Goal: Task Accomplishment & Management: Use online tool/utility

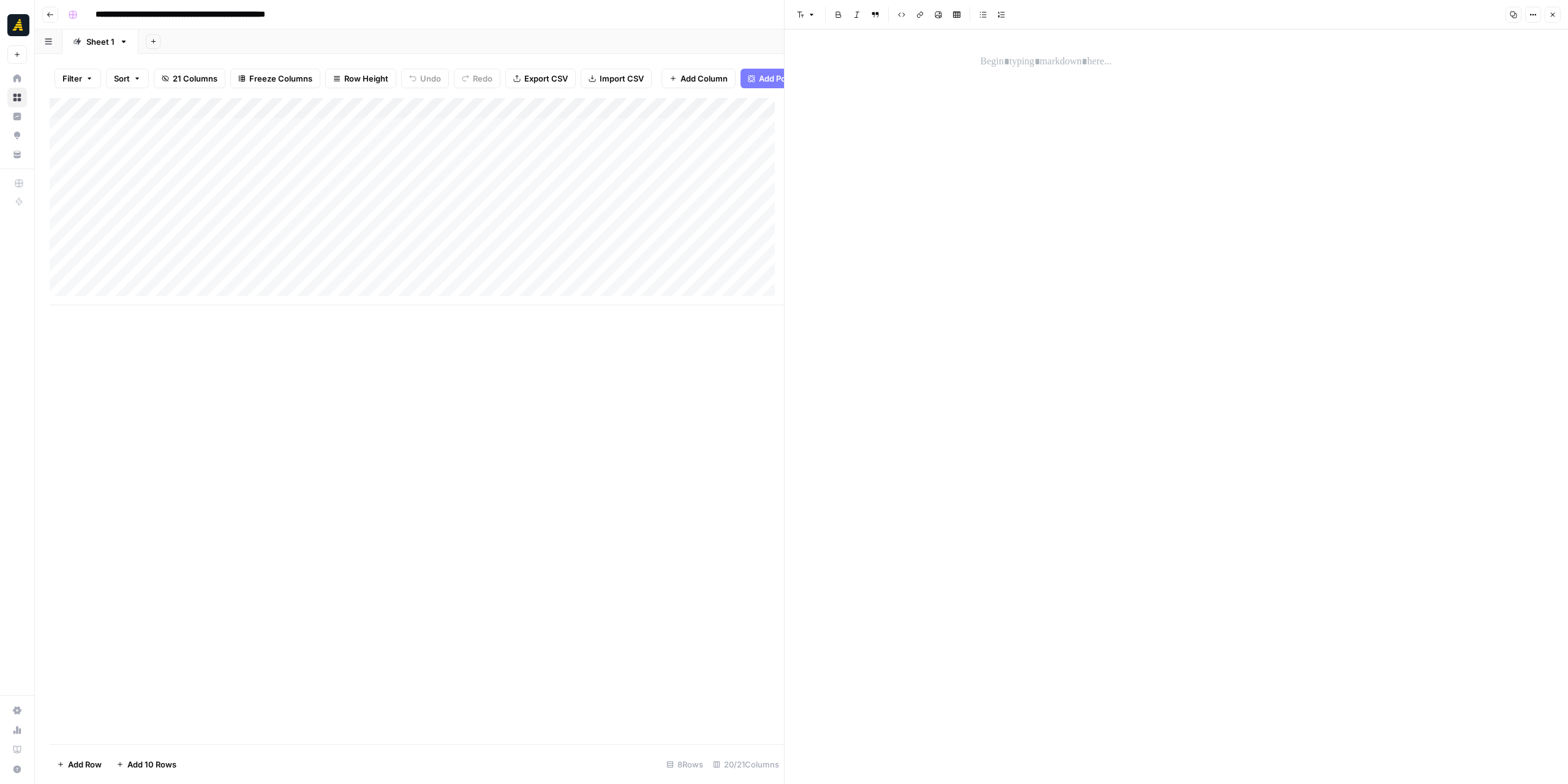
click at [62, 24] on header "**********" at bounding box center [801, 15] width 1533 height 30
click at [50, 19] on button "Go back" at bounding box center [50, 14] width 16 height 16
click at [46, 15] on icon "button" at bounding box center [50, 14] width 7 height 7
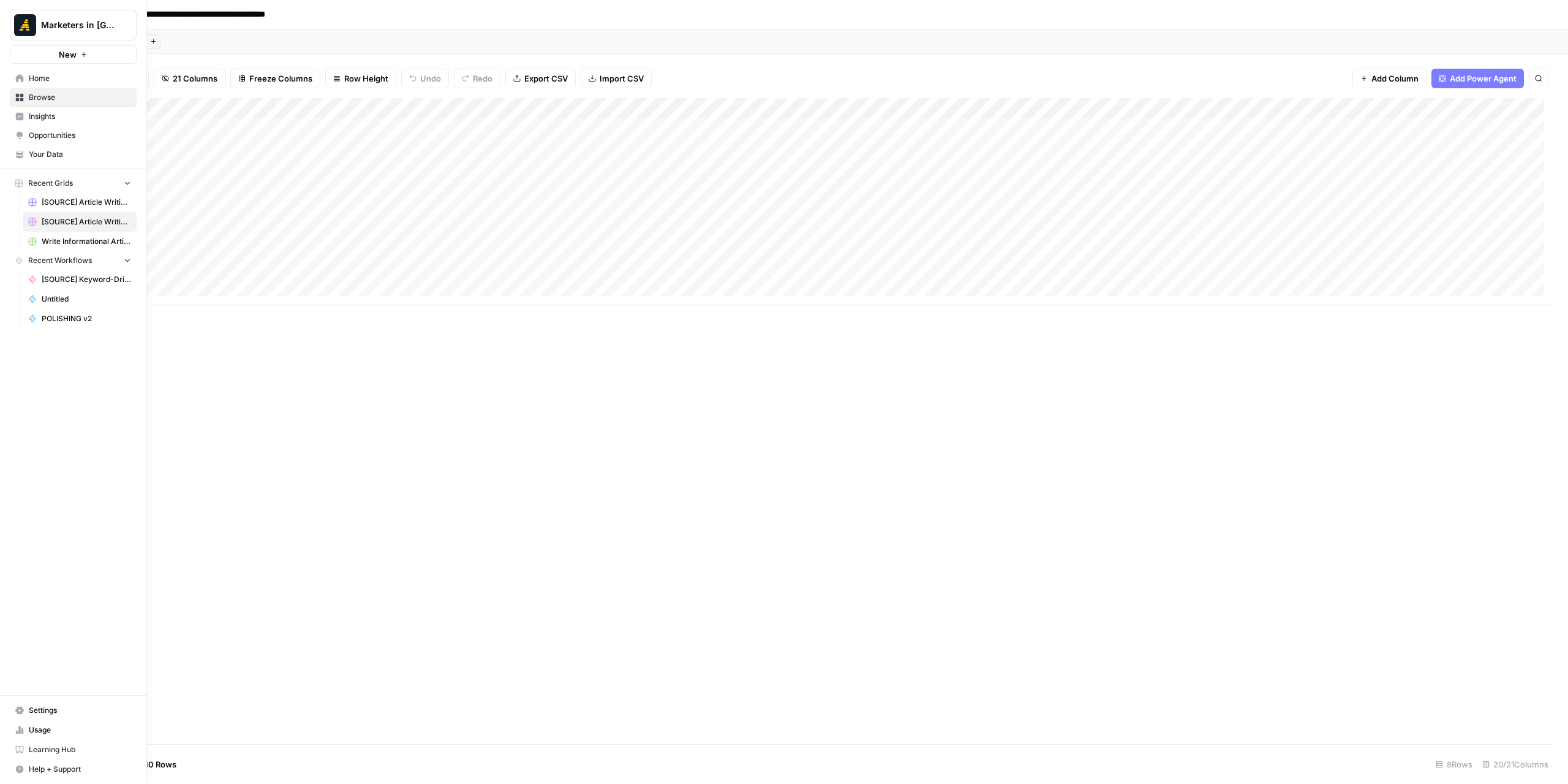
click at [19, 79] on icon at bounding box center [20, 78] width 8 height 8
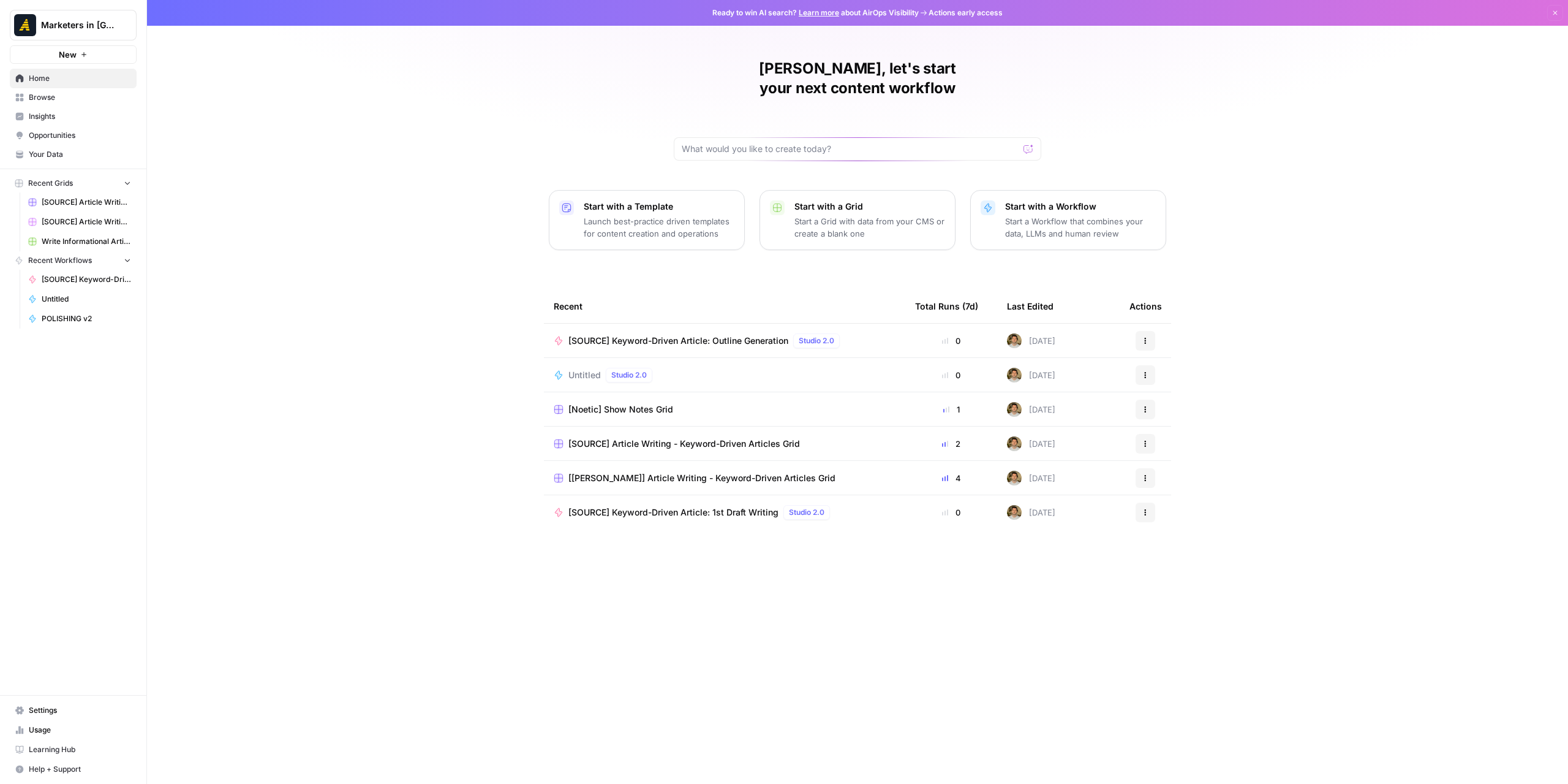
click at [68, 87] on link "Browse" at bounding box center [73, 97] width 127 height 19
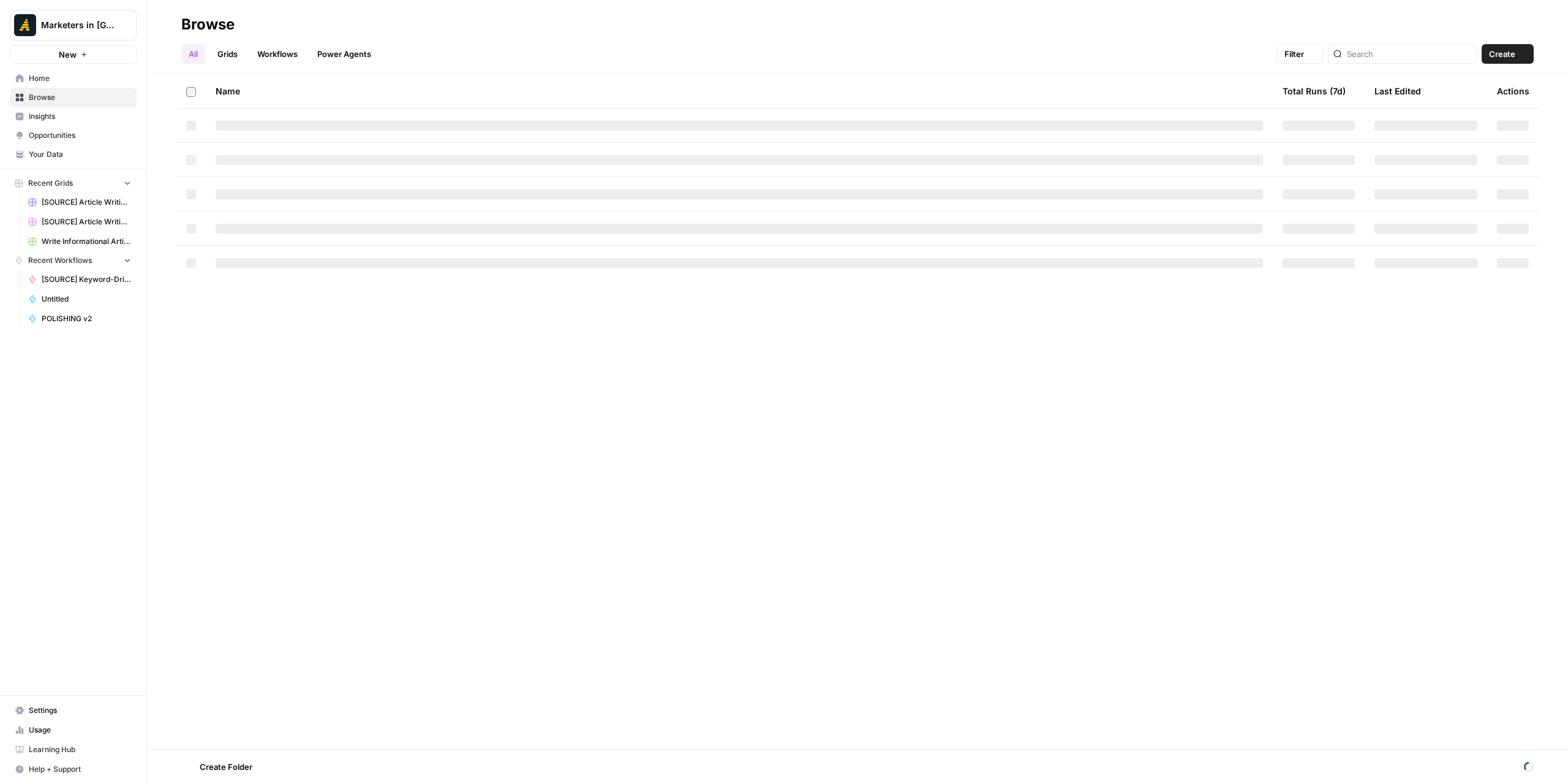
click at [66, 94] on span "Browse" at bounding box center [80, 97] width 102 height 11
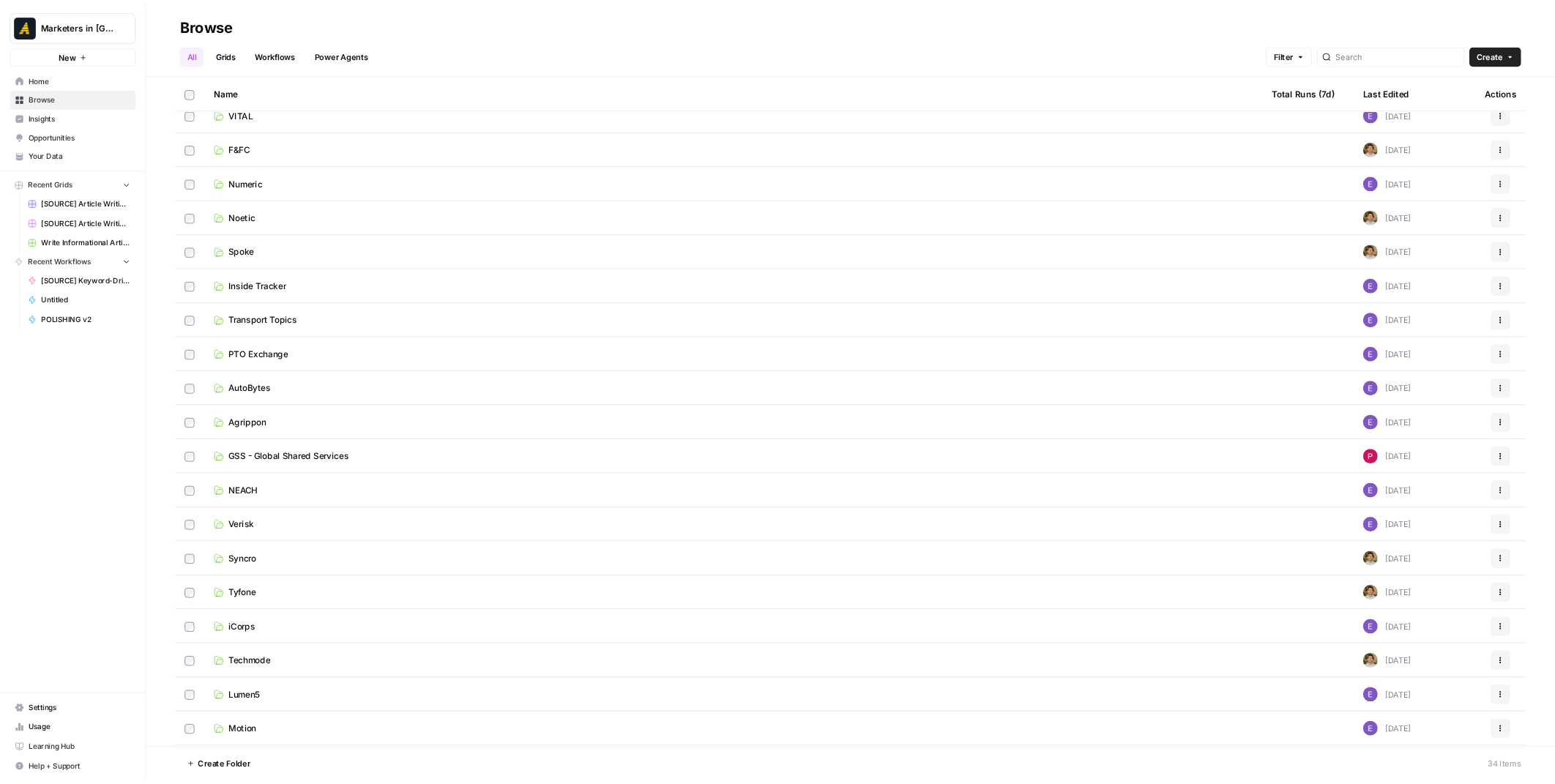
scroll to position [512, 0]
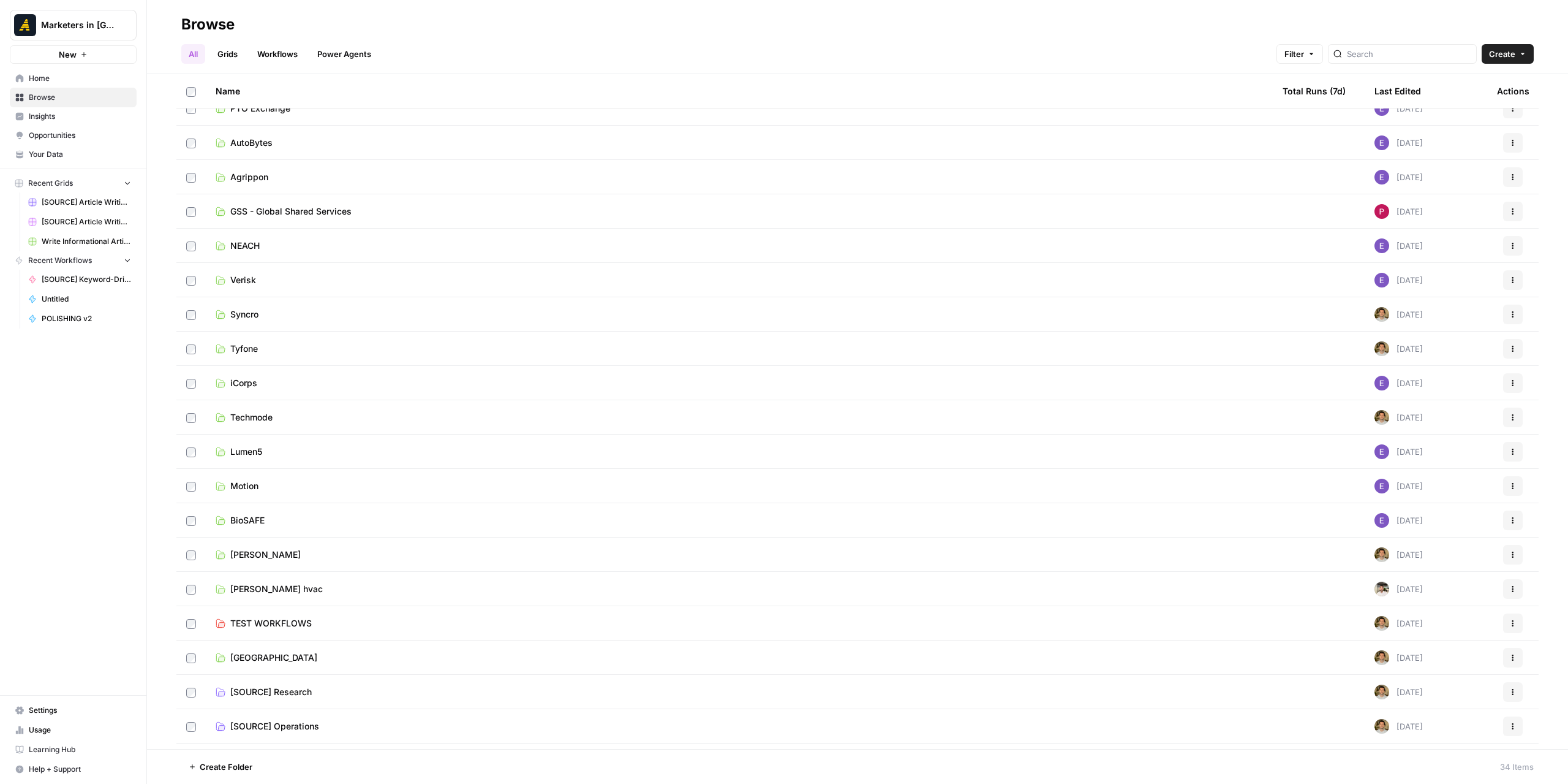
click at [372, 210] on link "GSS - Global Shared Services" at bounding box center [739, 211] width 1047 height 12
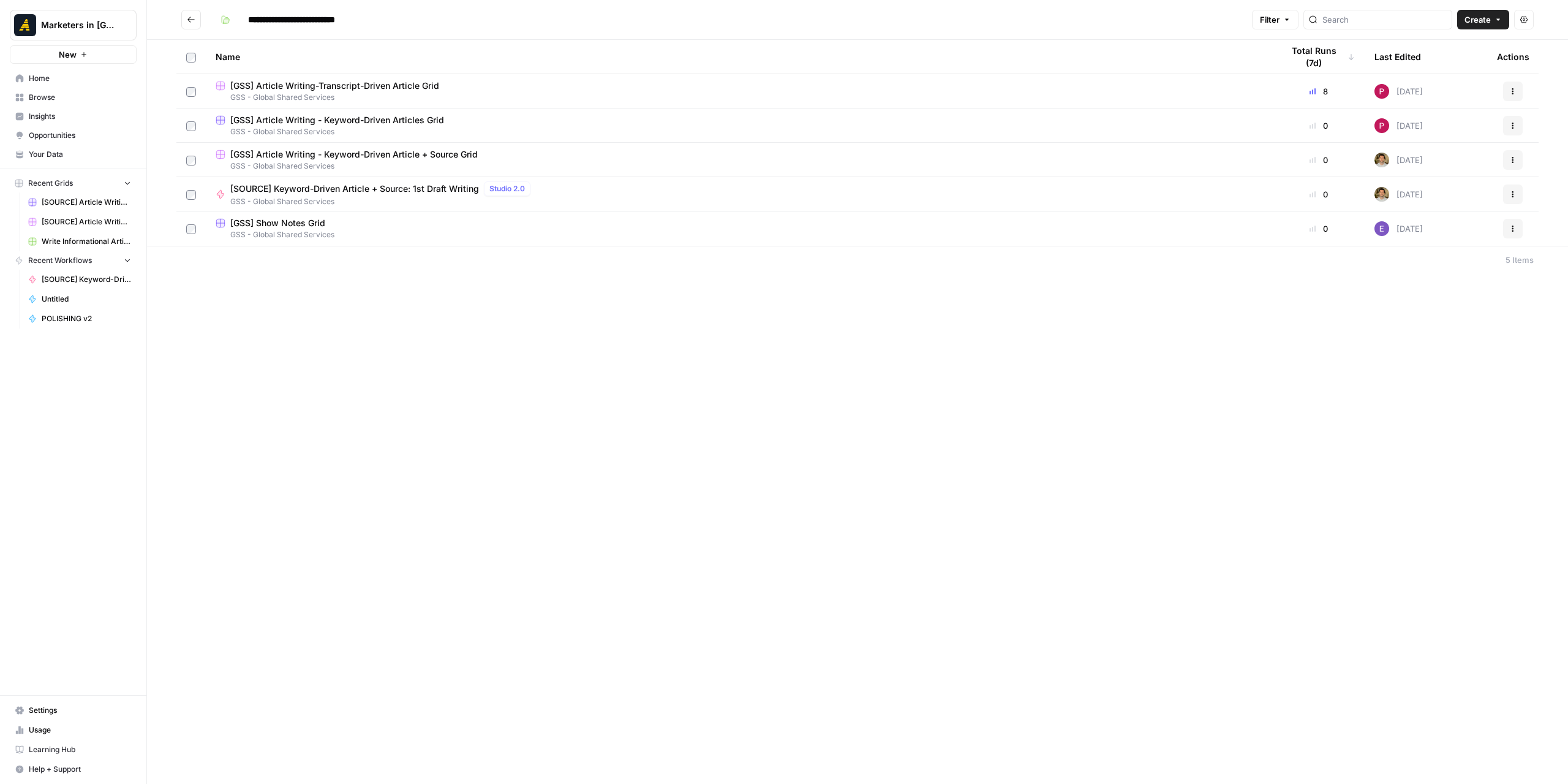
click at [401, 234] on span "GSS - Global Shared Services" at bounding box center [739, 234] width 1047 height 11
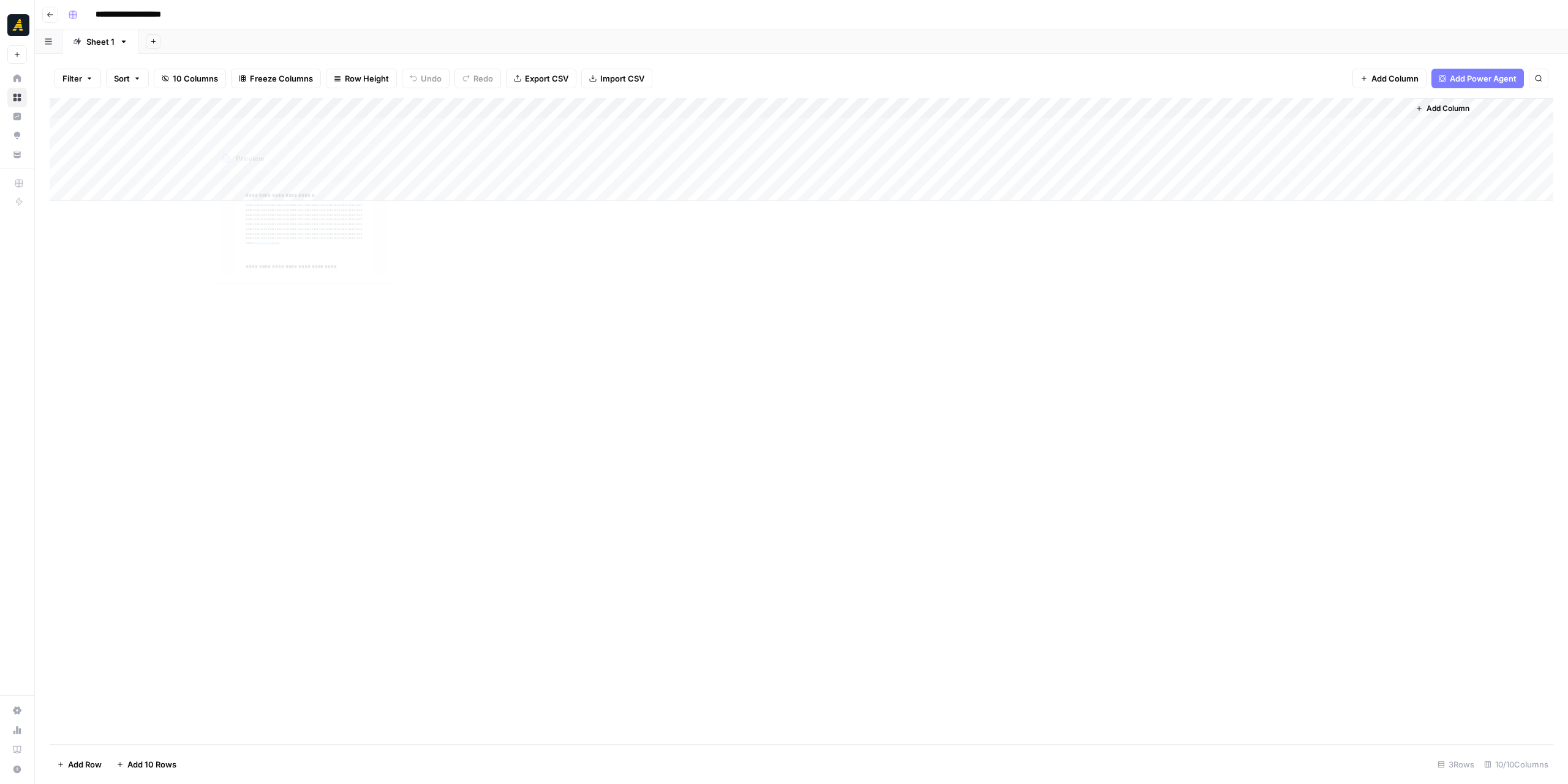
click at [143, 127] on div "Add Column" at bounding box center [801, 149] width 1504 height 103
click at [583, 130] on div "Add Column" at bounding box center [801, 149] width 1504 height 103
click at [157, 154] on div "Add Column" at bounding box center [801, 149] width 1504 height 103
click at [763, 274] on div "Add Column" at bounding box center [801, 421] width 1504 height 646
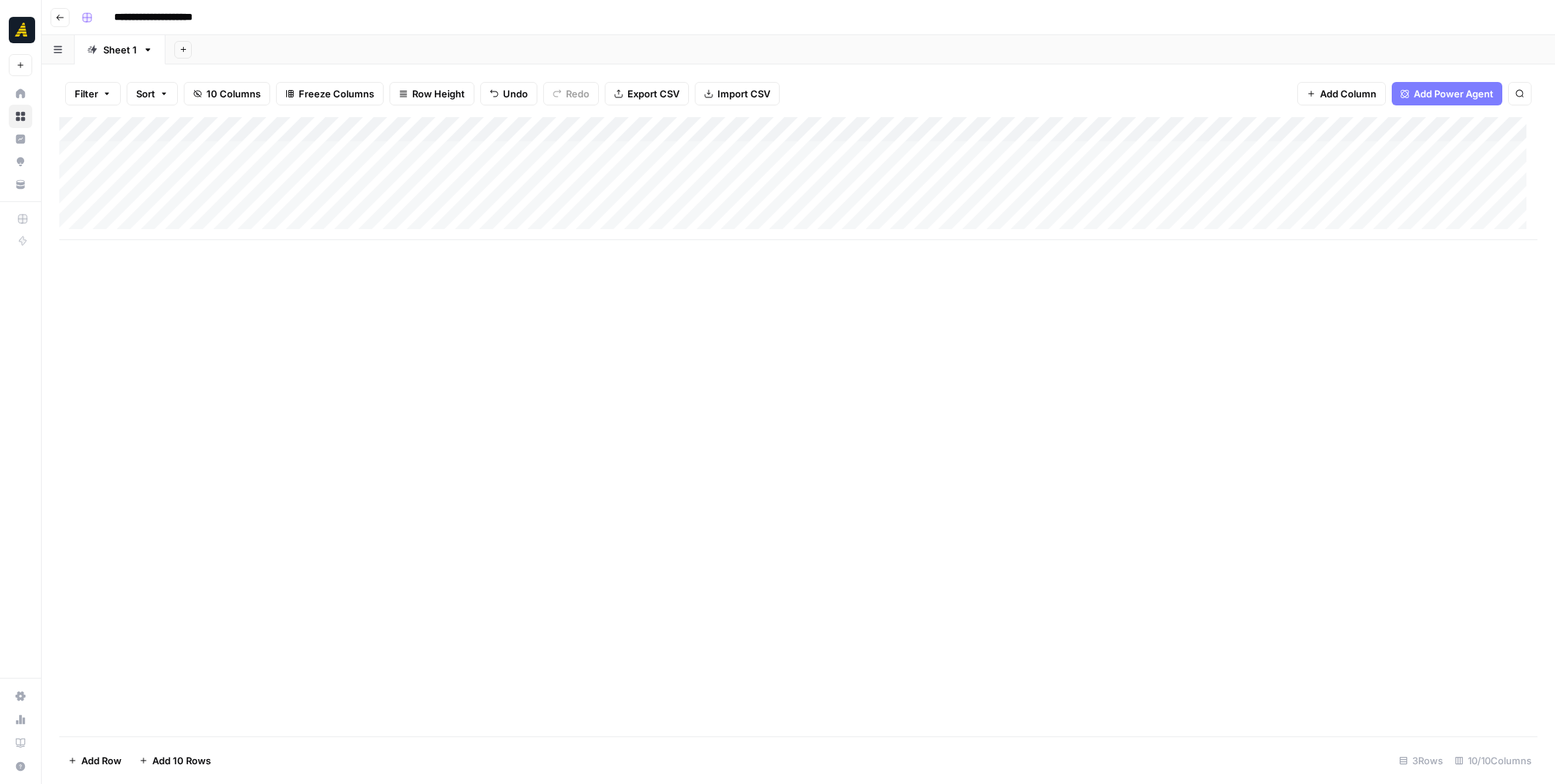
click at [850, 180] on div "Add Column" at bounding box center [798, 178] width 1478 height 123
click at [994, 67] on p at bounding box center [1087, 74] width 469 height 19
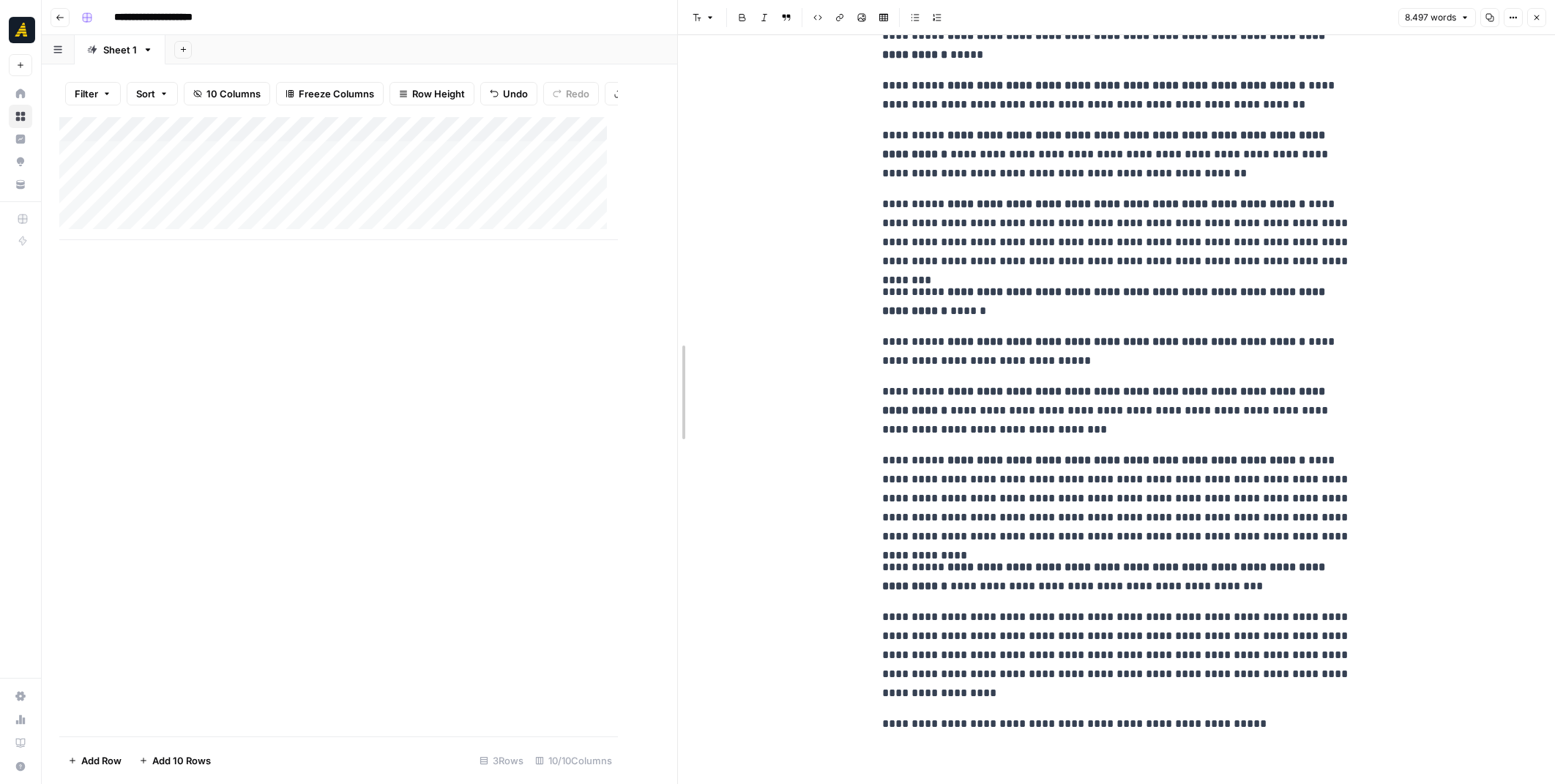
drag, startPoint x: 619, startPoint y: 369, endPoint x: 936, endPoint y: 357, distance: 317.2
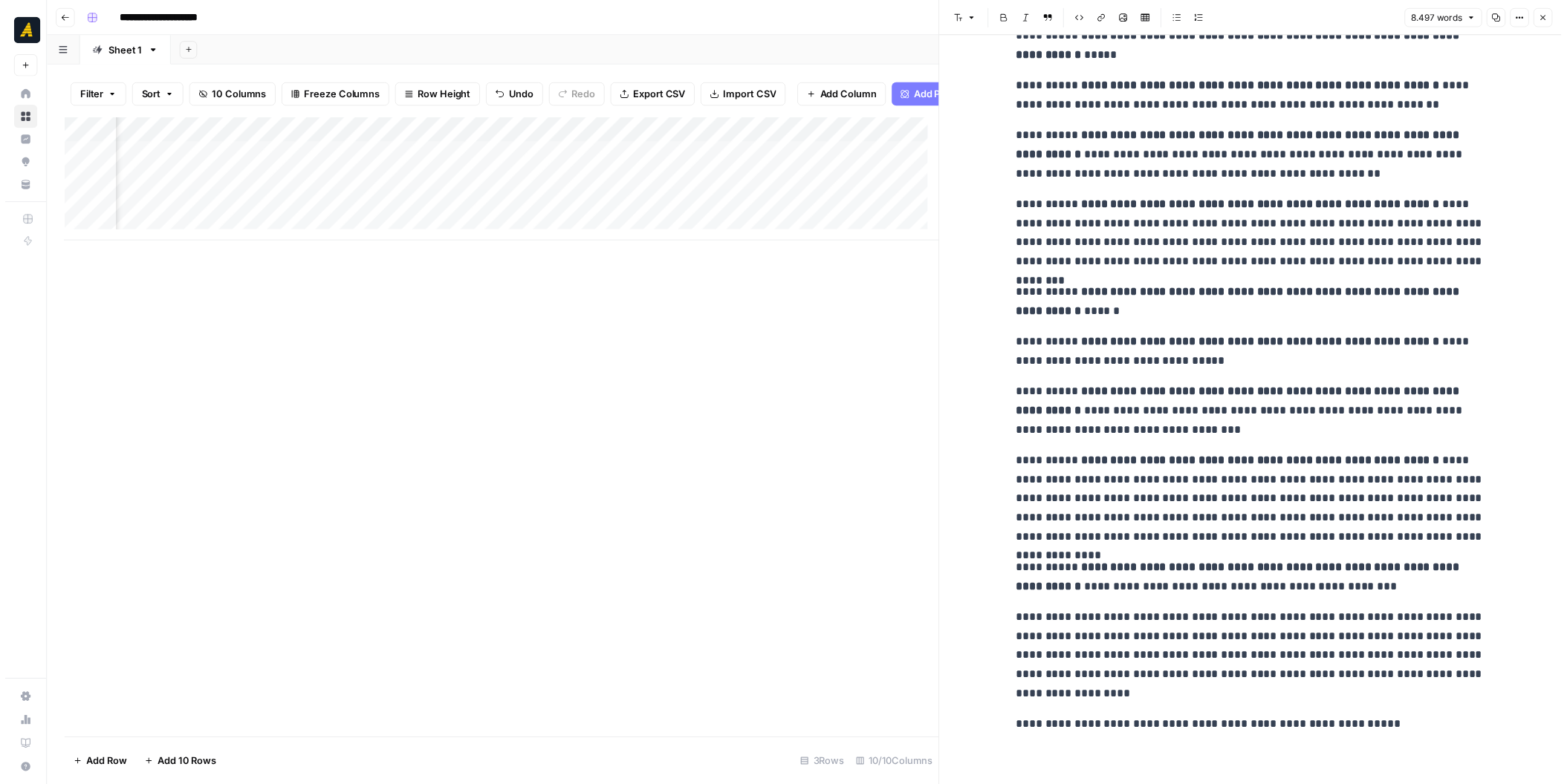
scroll to position [0, 568]
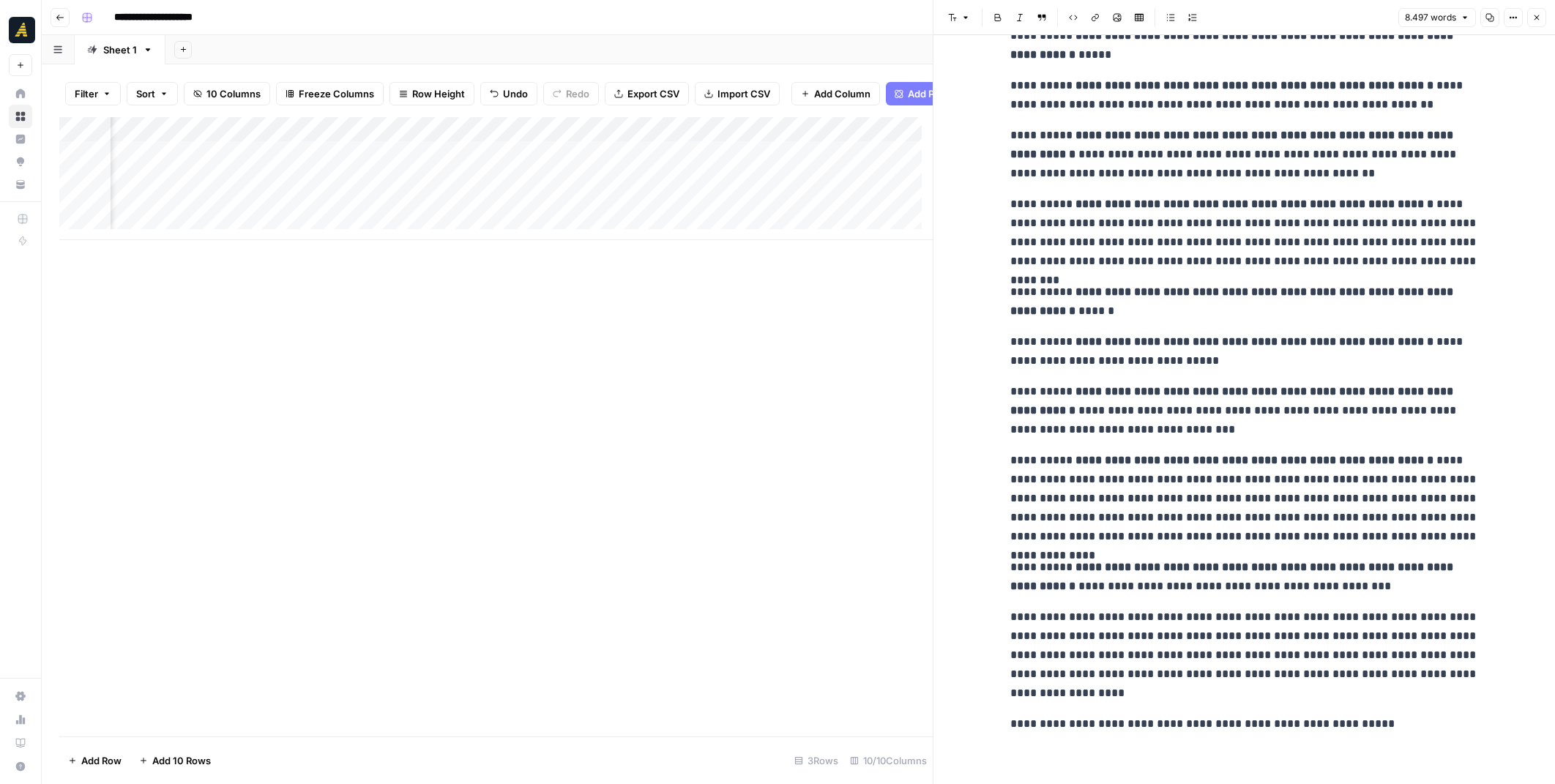
click at [435, 194] on div "Add Column" at bounding box center [496, 178] width 874 height 123
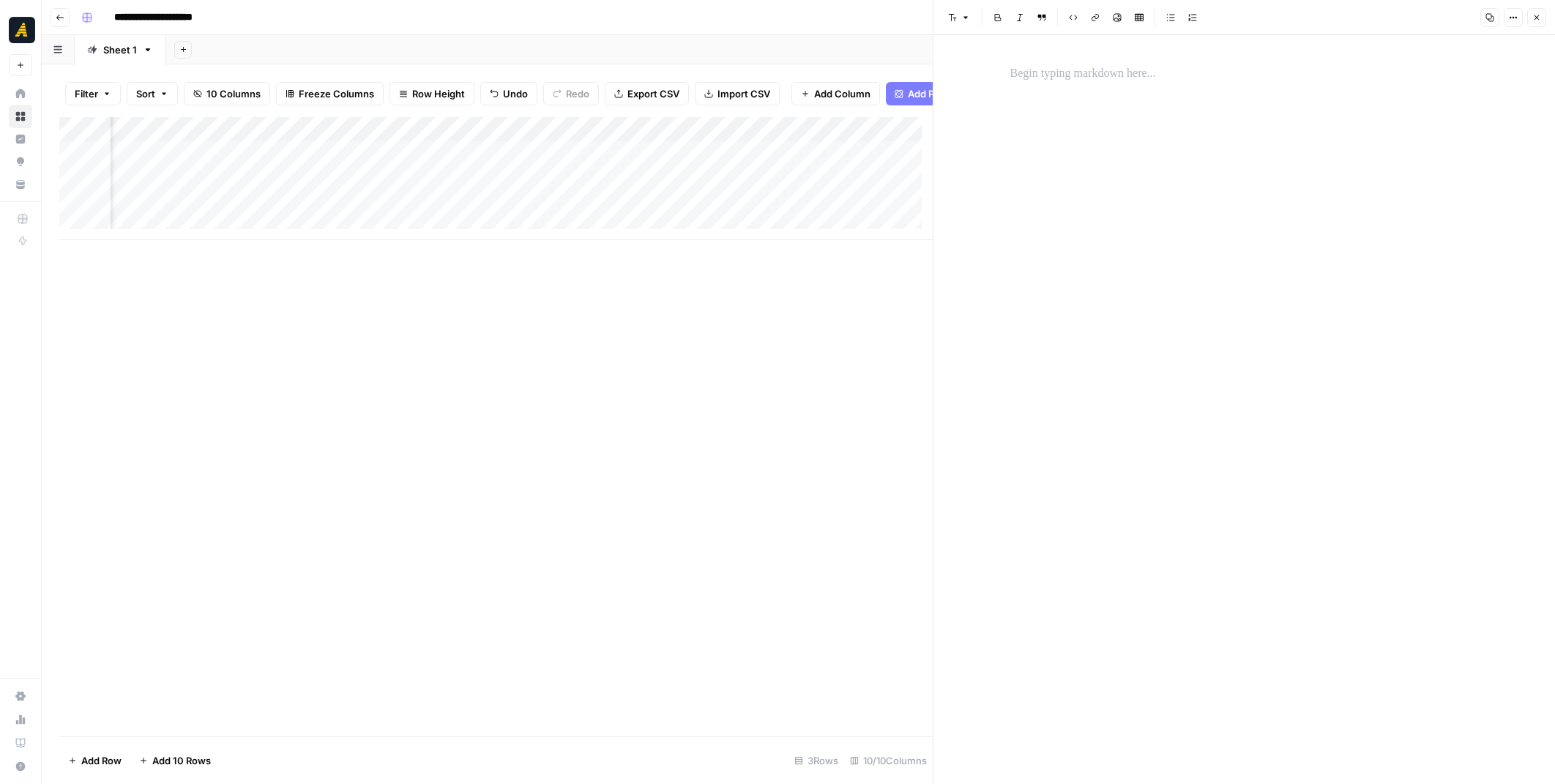
click at [409, 195] on div at bounding box center [407, 189] width 134 height 27
click at [1089, 69] on p at bounding box center [1245, 74] width 469 height 19
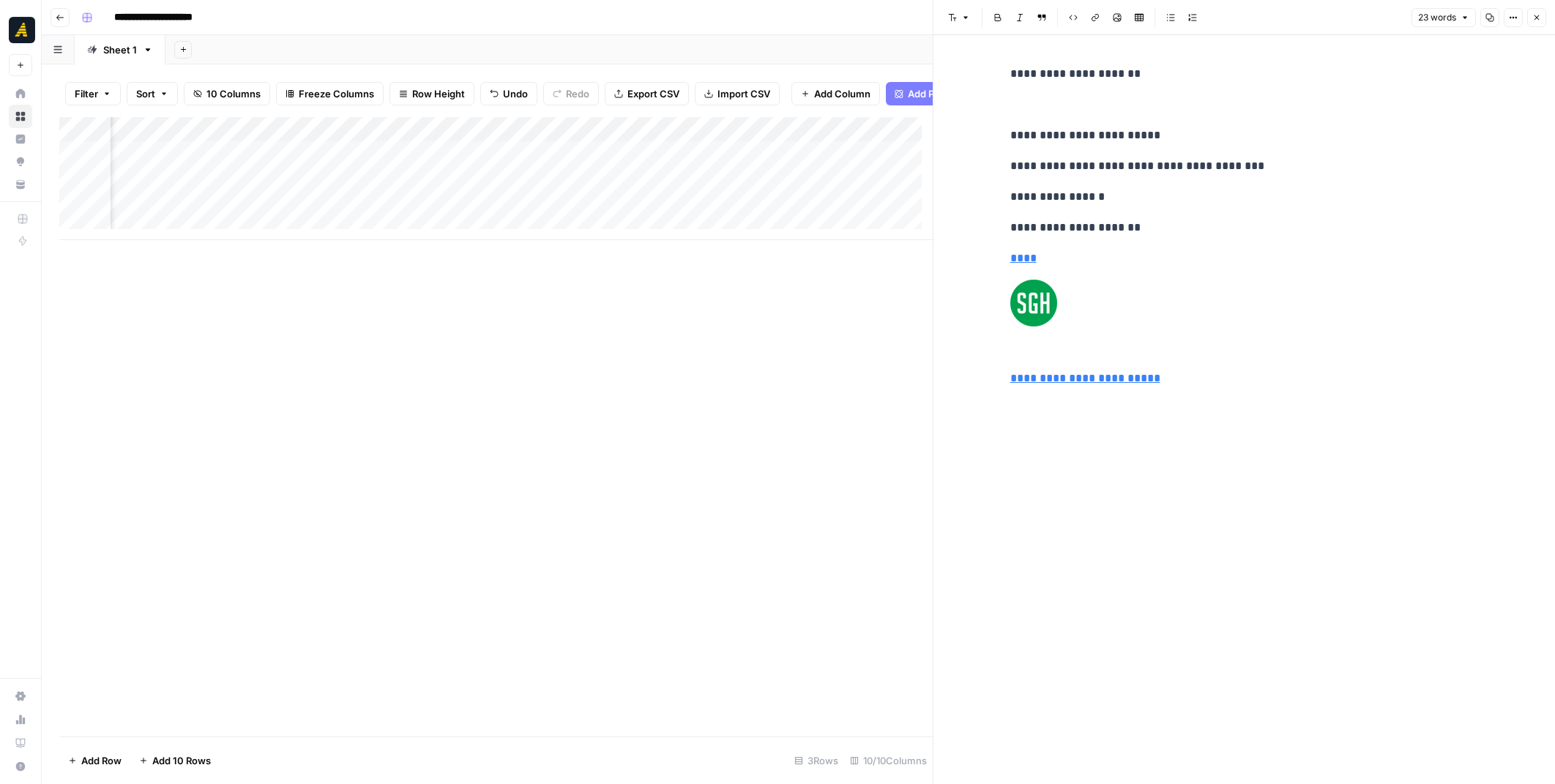
click at [596, 183] on div "Add Column" at bounding box center [496, 178] width 874 height 123
click at [1541, 18] on button "Close" at bounding box center [1537, 17] width 19 height 19
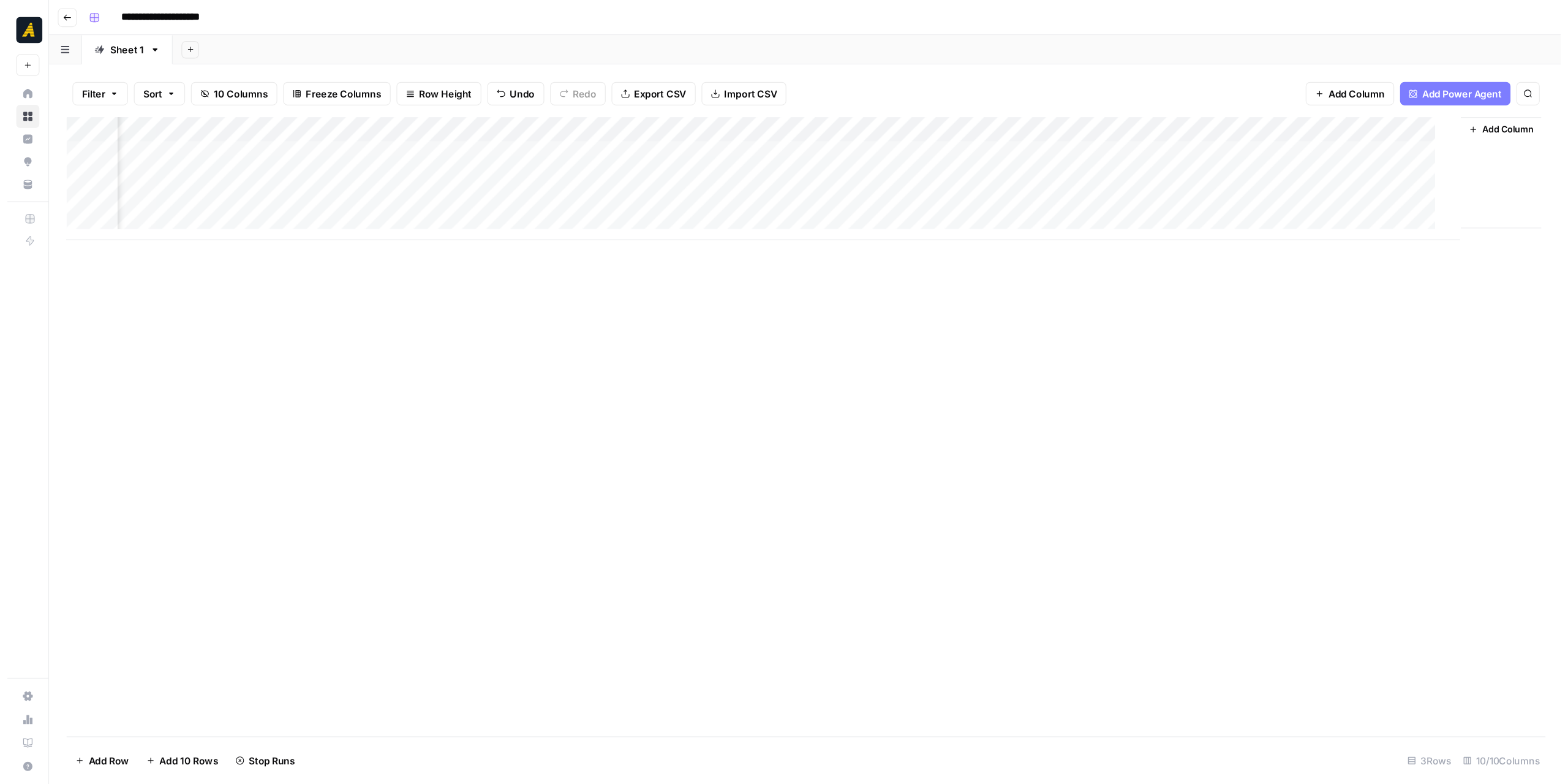
scroll to position [0, 185]
click at [985, 150] on div "Add Column" at bounding box center [668, 149] width 1237 height 103
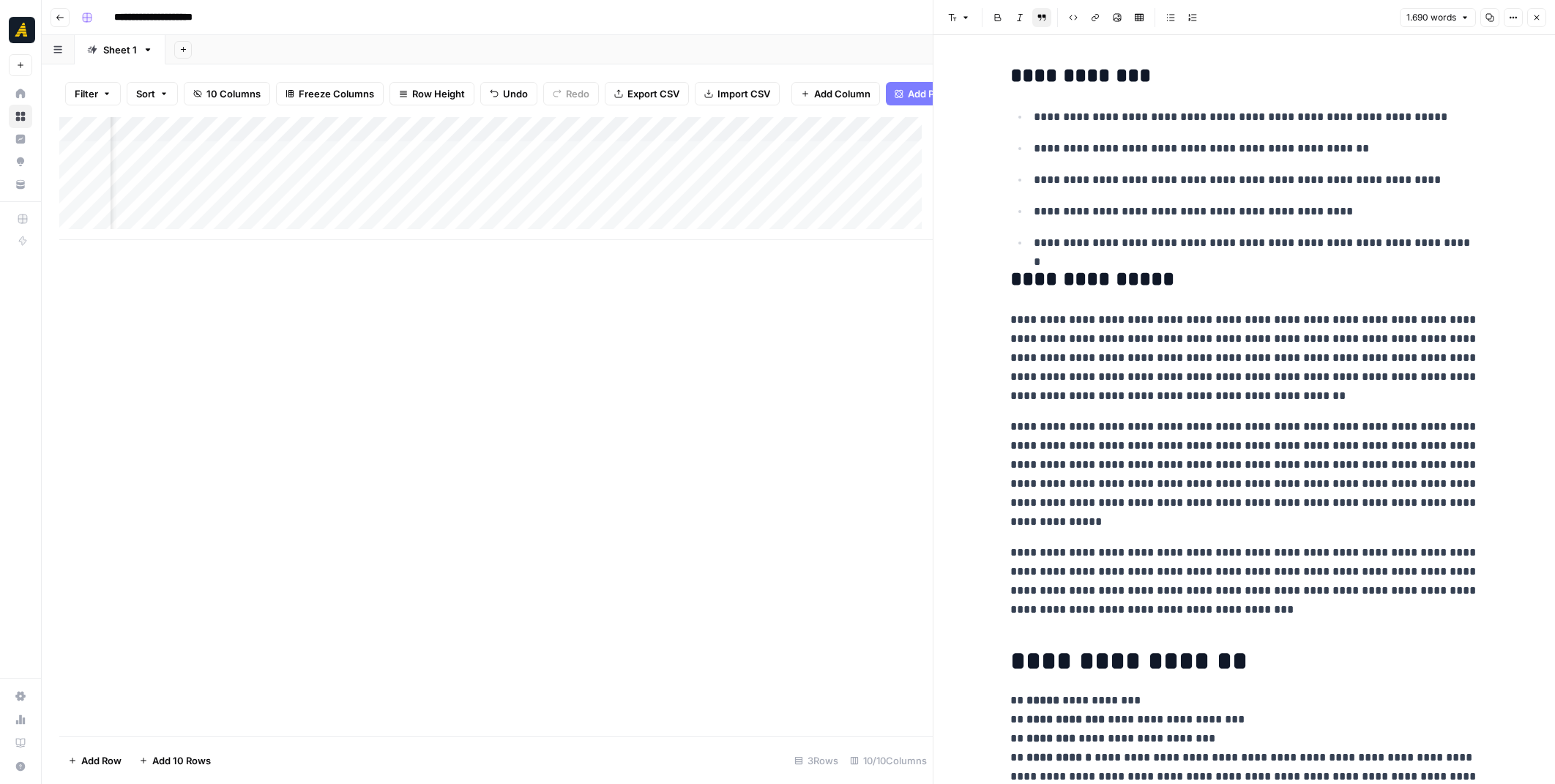
click at [1487, 15] on icon "button" at bounding box center [1489, 17] width 8 height 8
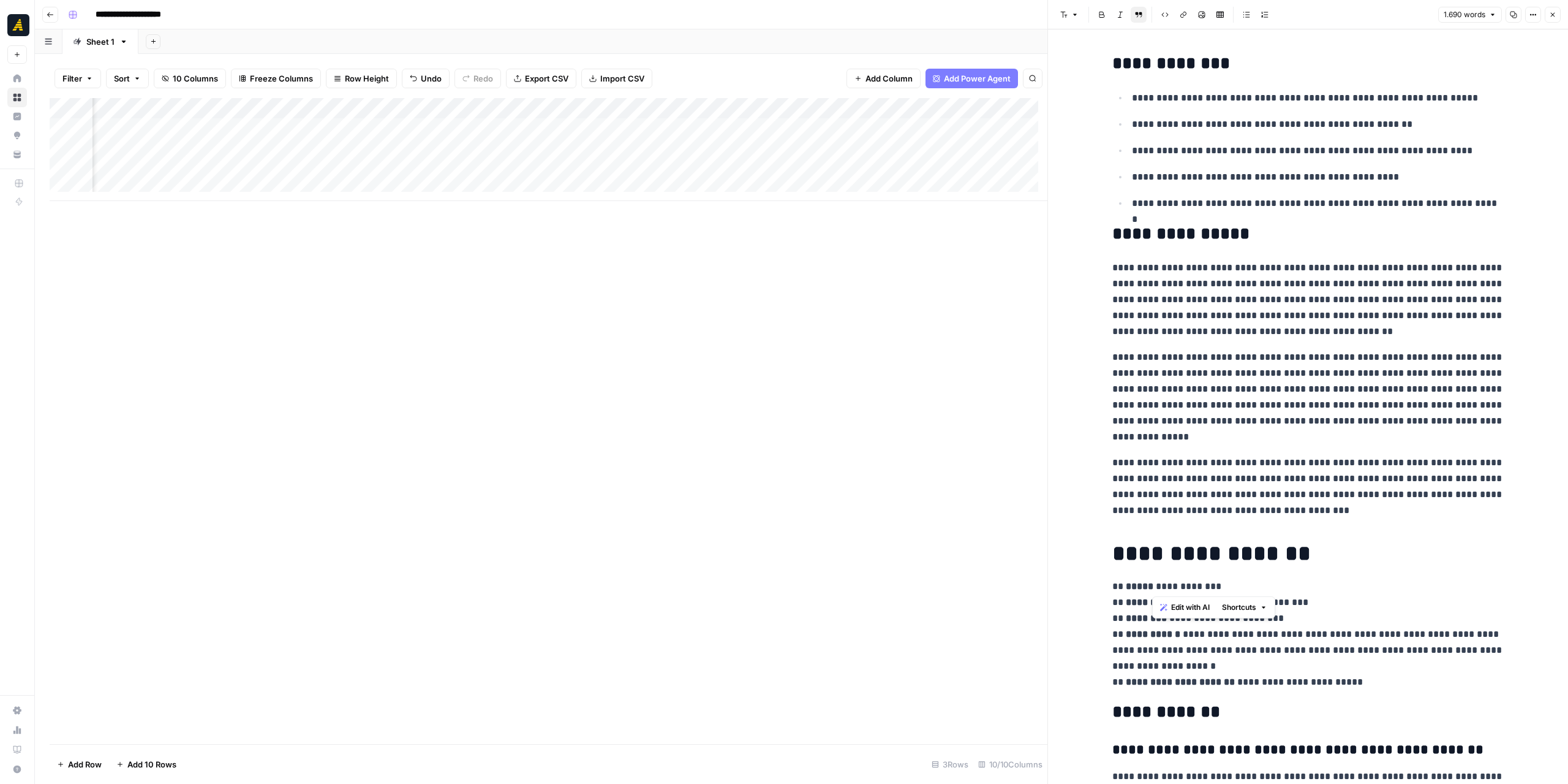
drag, startPoint x: 1234, startPoint y: 588, endPoint x: 1152, endPoint y: 587, distance: 82.0
click at [1152, 587] on p "**********" at bounding box center [1308, 634] width 392 height 111
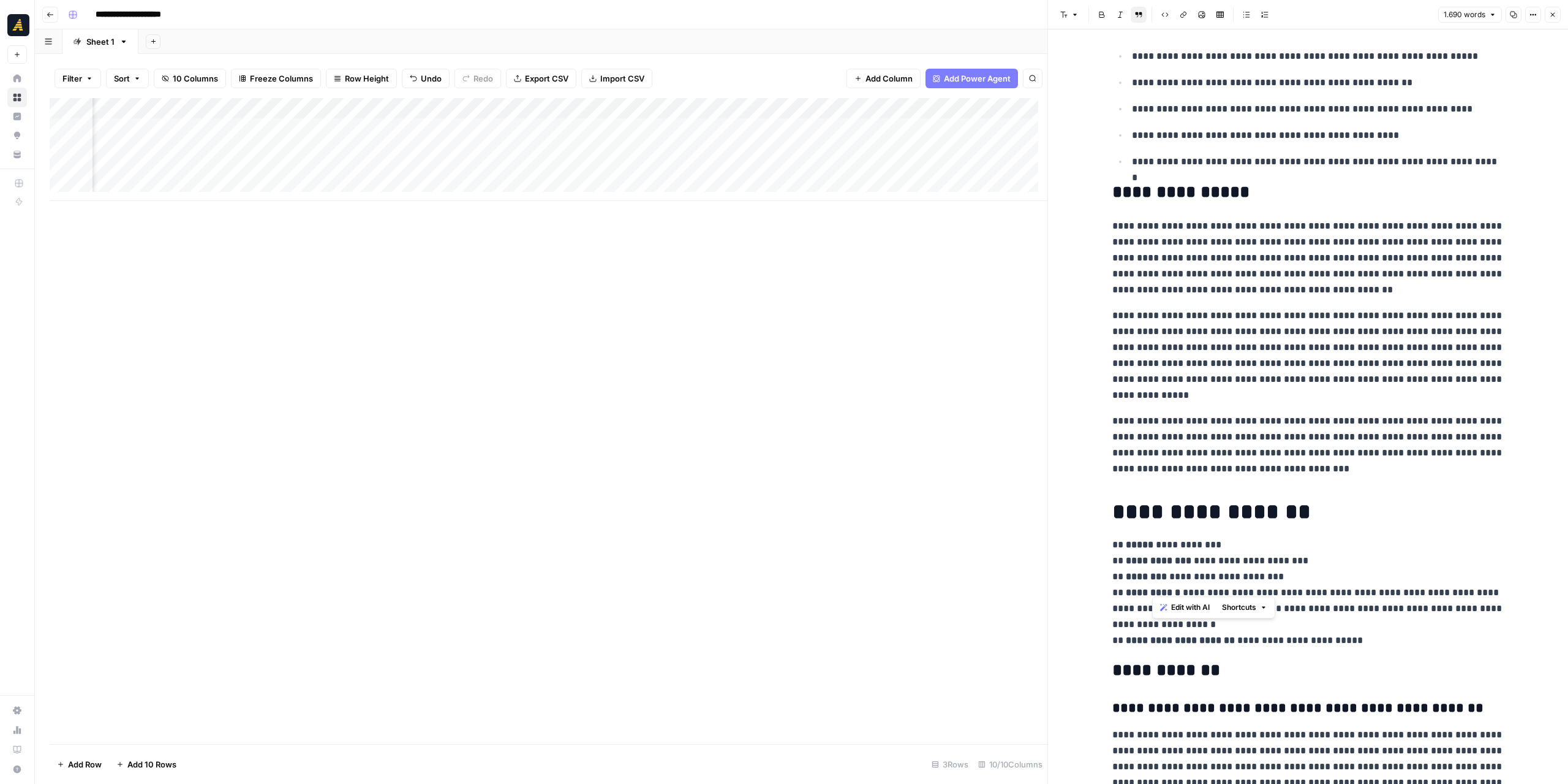
scroll to position [61, 0]
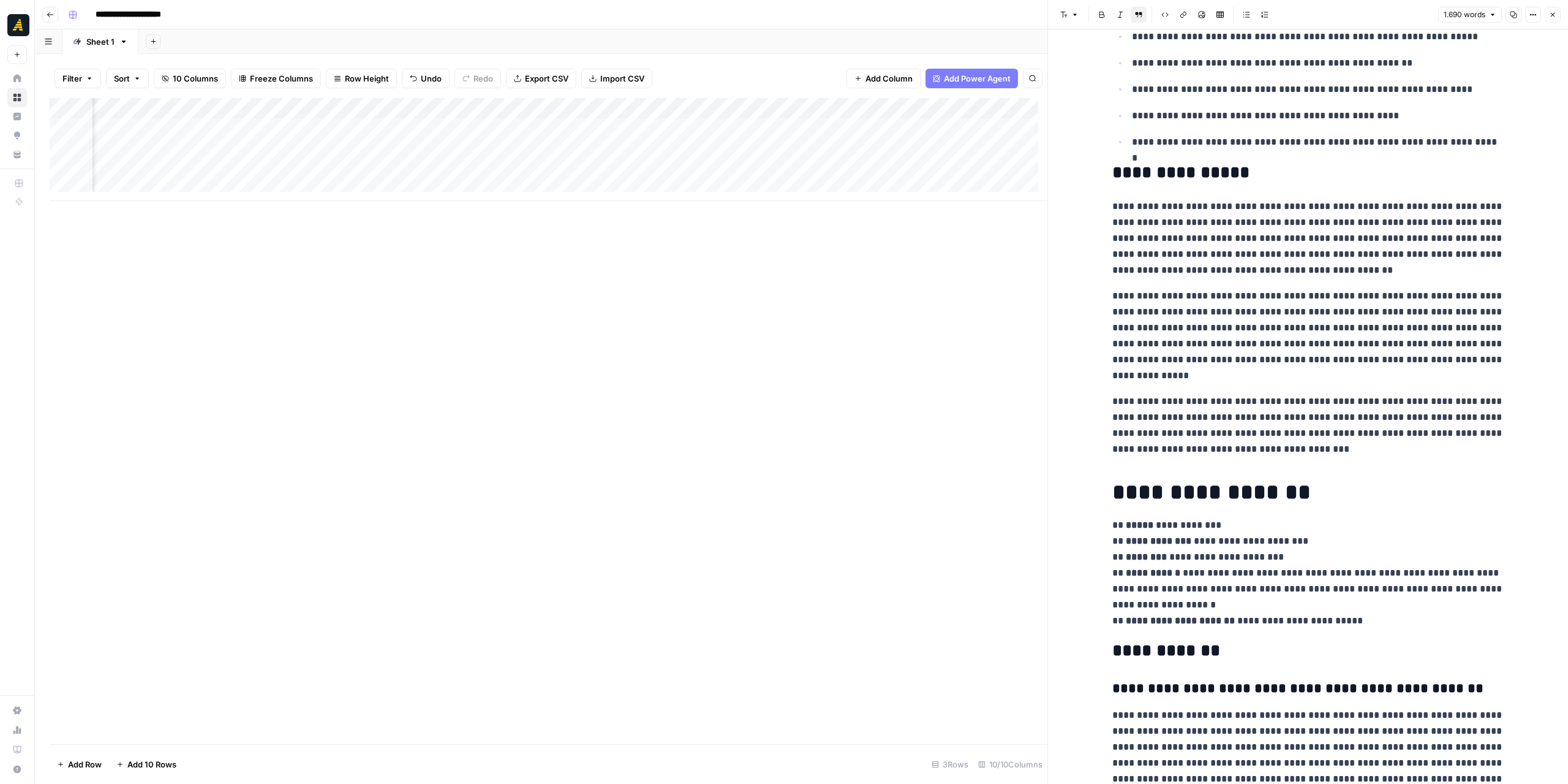
click at [1278, 656] on h2 "**********" at bounding box center [1308, 651] width 392 height 19
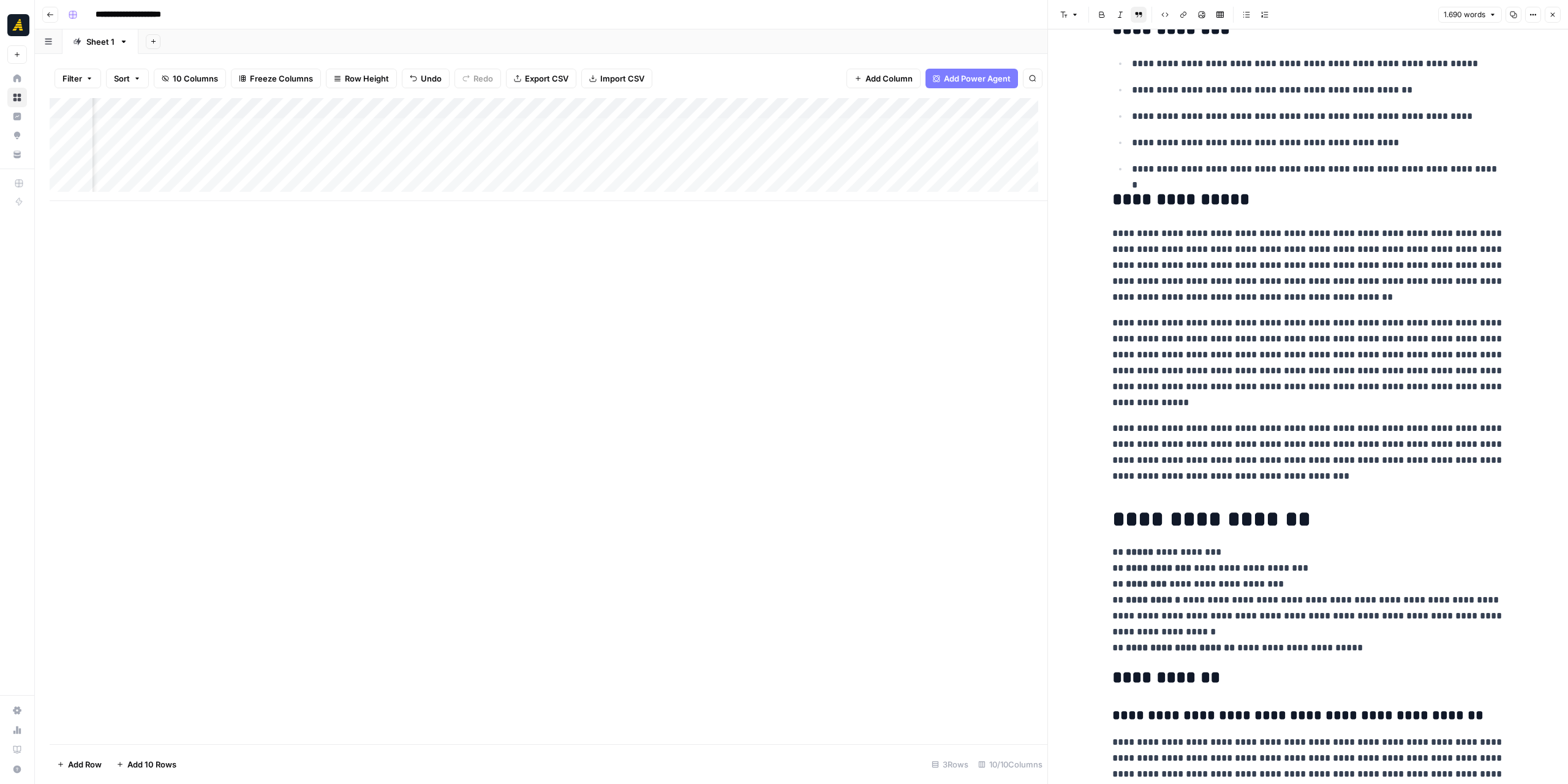
scroll to position [0, 0]
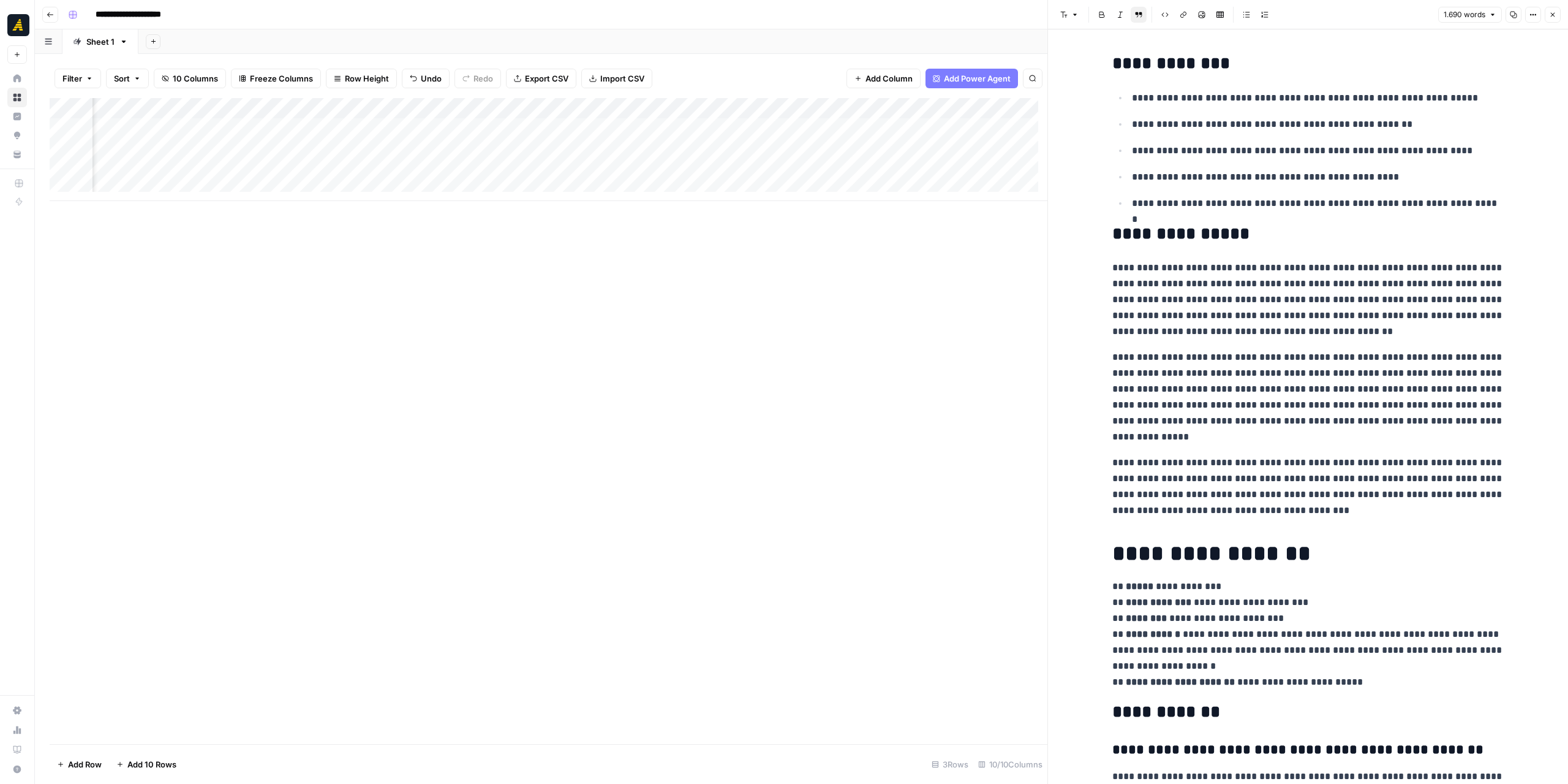
click at [1511, 17] on button "Copy" at bounding box center [1513, 14] width 16 height 16
click at [998, 270] on div "Add Column" at bounding box center [548, 421] width 998 height 646
